Goal: Find specific fact: Find specific fact

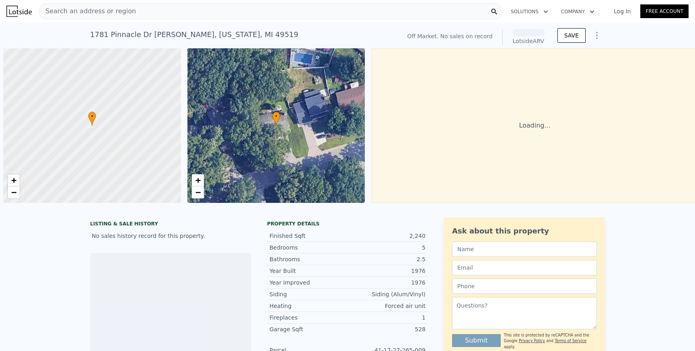
scroll to position [0, 3]
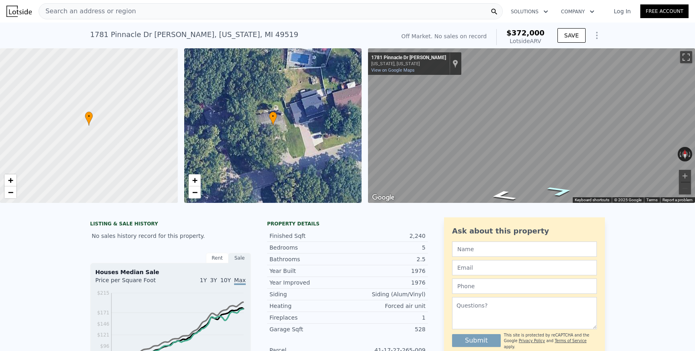
click at [560, 188] on icon "Go East, Pinnacle Dr SW" at bounding box center [560, 190] width 49 height 15
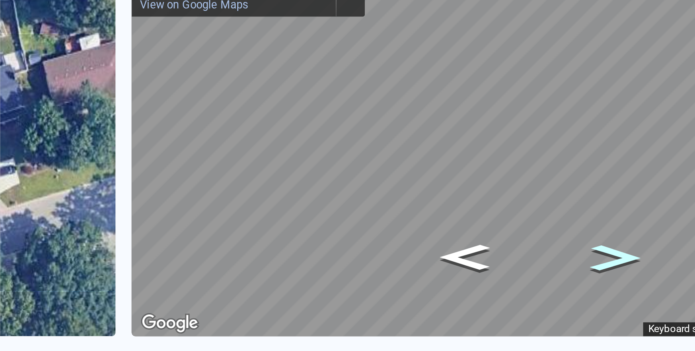
click at [565, 169] on icon "Go East, Pinnacle Dr SW" at bounding box center [561, 171] width 37 height 15
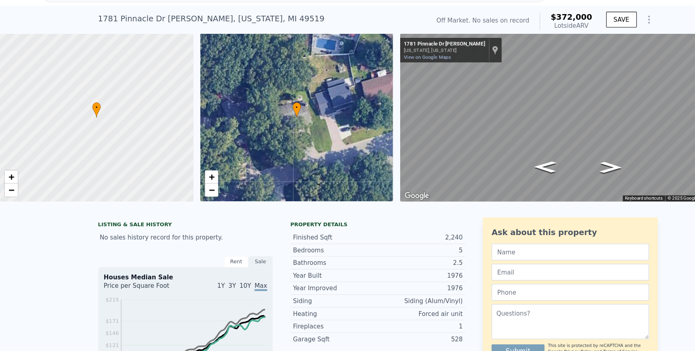
click at [134, 35] on div "1781 [GEOGRAPHIC_DATA][US_STATE]" at bounding box center [194, 34] width 208 height 11
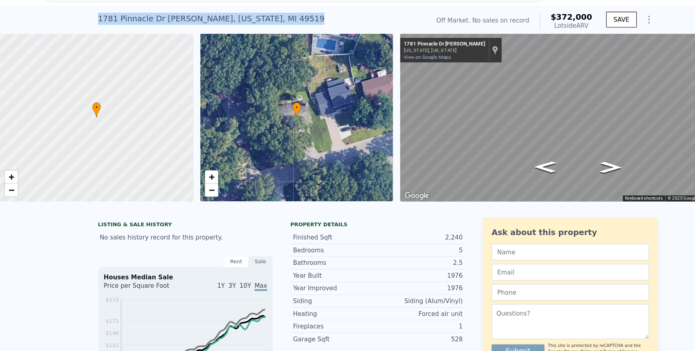
click at [134, 35] on div "1781 [GEOGRAPHIC_DATA][US_STATE]" at bounding box center [194, 34] width 208 height 11
copy div "1781 [GEOGRAPHIC_DATA][PERSON_NAME][US_STATE] No sales on record (~ARV $372k )"
